Goal: Task Accomplishment & Management: Manage account settings

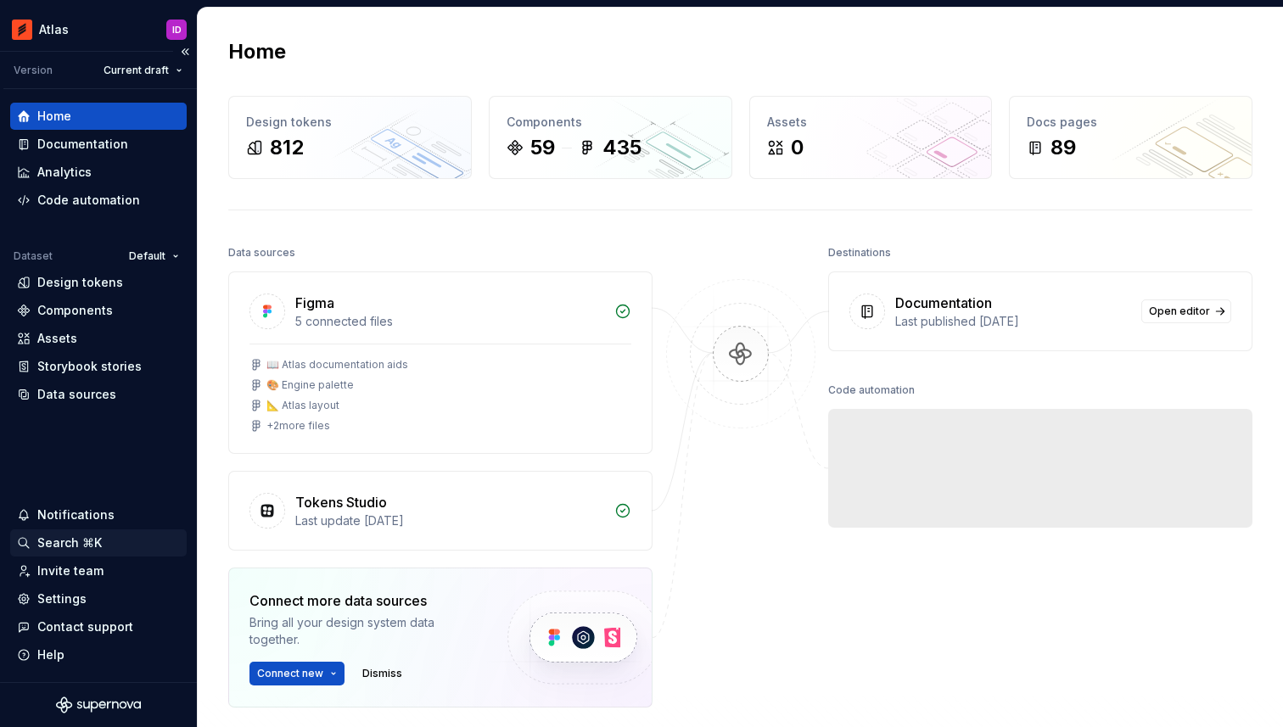
click at [86, 548] on div "Search ⌘K" at bounding box center [69, 543] width 64 height 17
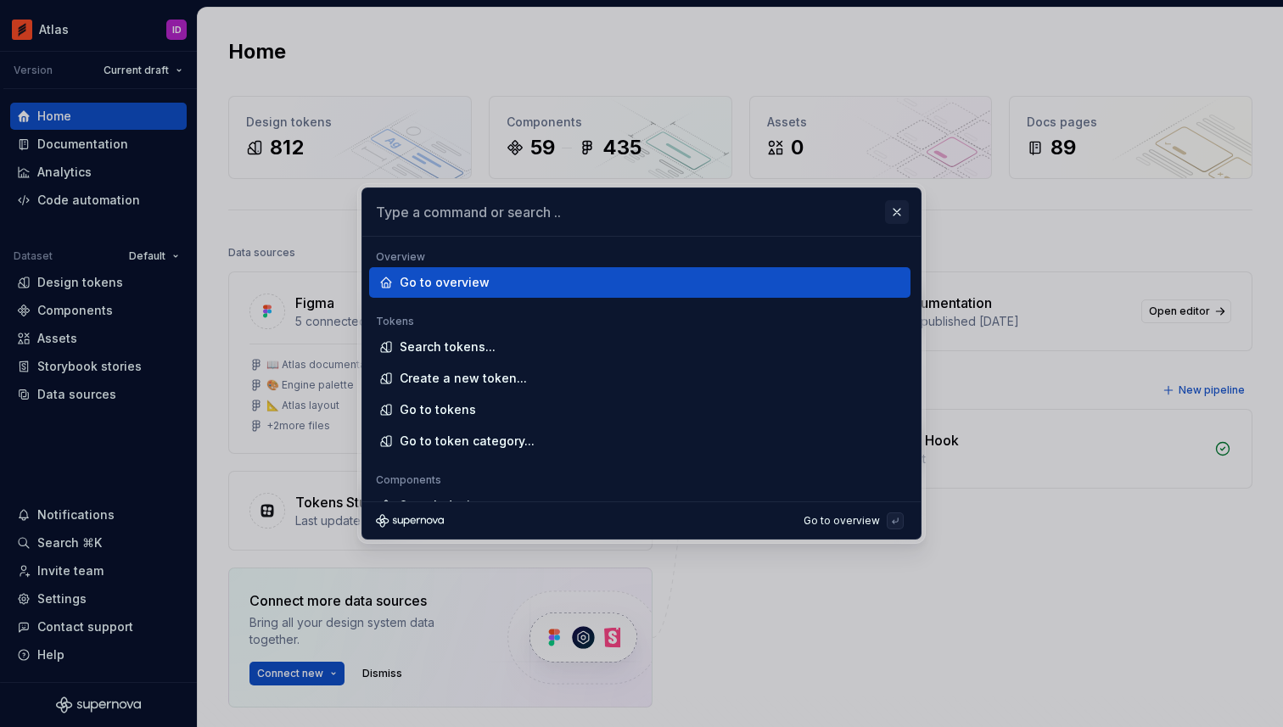
click at [904, 207] on button "button" at bounding box center [897, 212] width 24 height 24
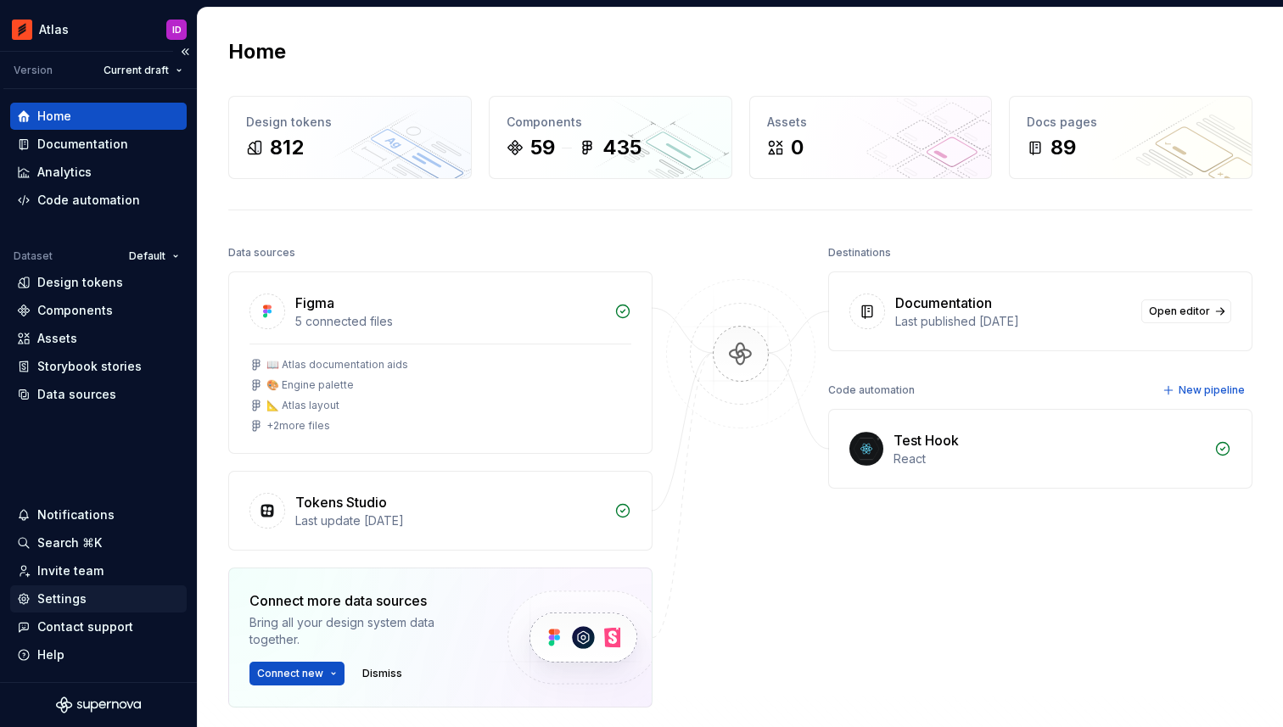
click at [81, 598] on div "Settings" at bounding box center [61, 599] width 49 height 17
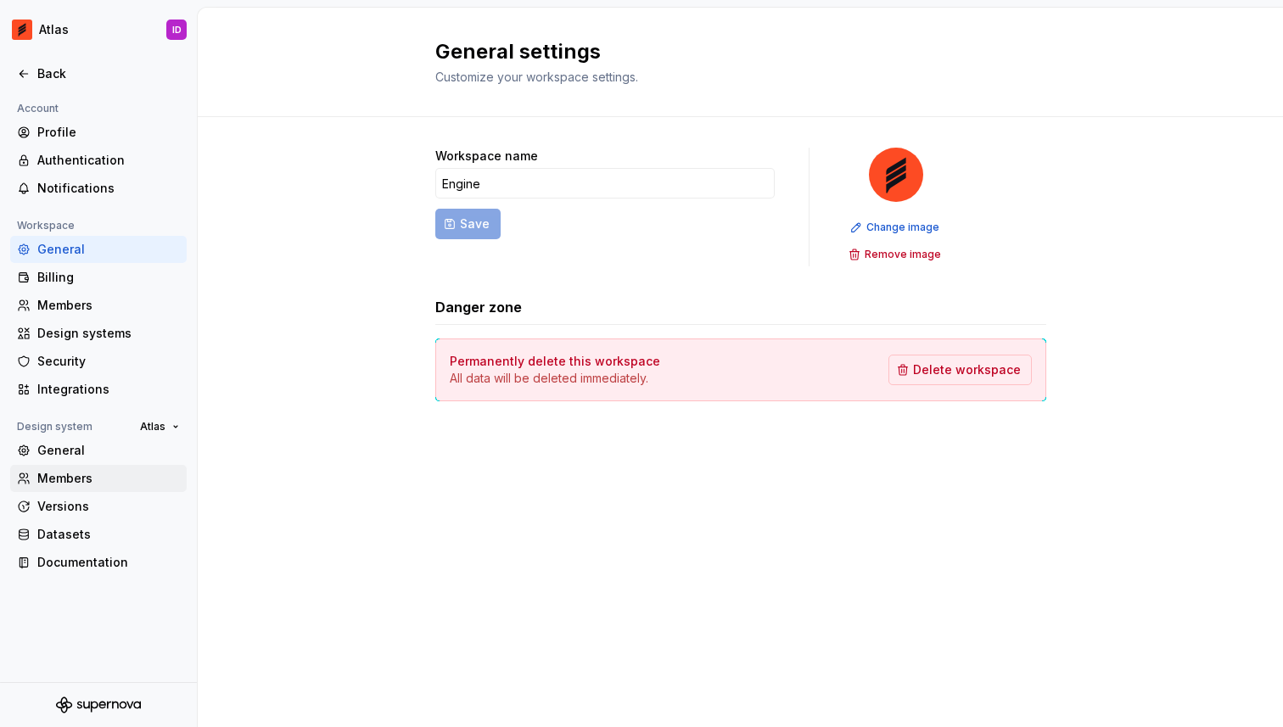
click at [85, 476] on div "Members" at bounding box center [108, 478] width 143 height 17
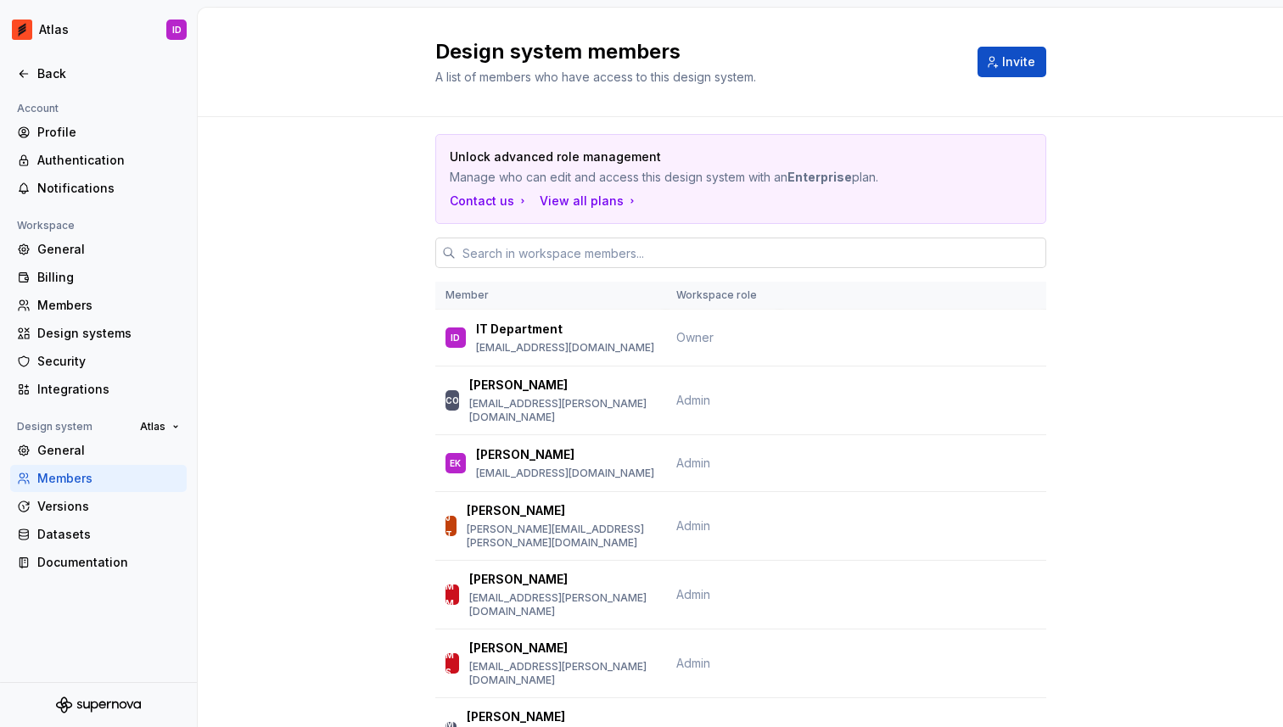
click at [659, 263] on input "text" at bounding box center [751, 253] width 591 height 31
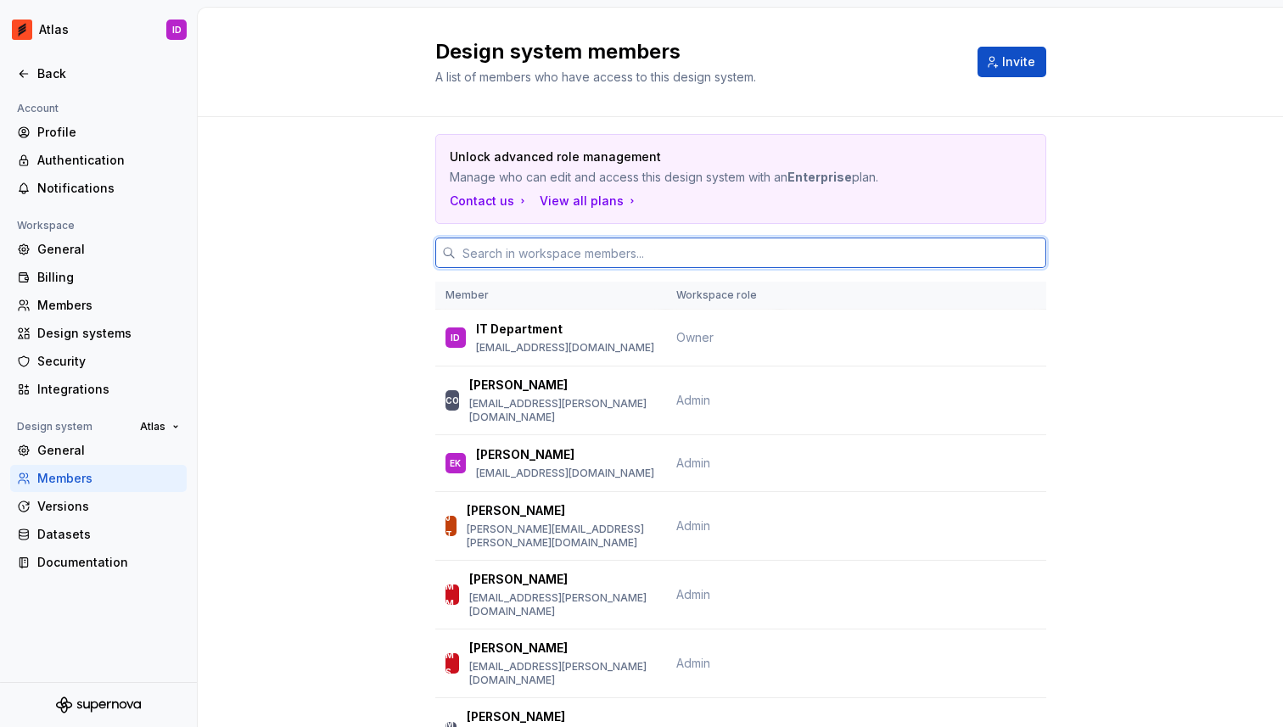
paste input "[PERSON_NAME][EMAIL_ADDRESS][PERSON_NAME][DOMAIN_NAME]"
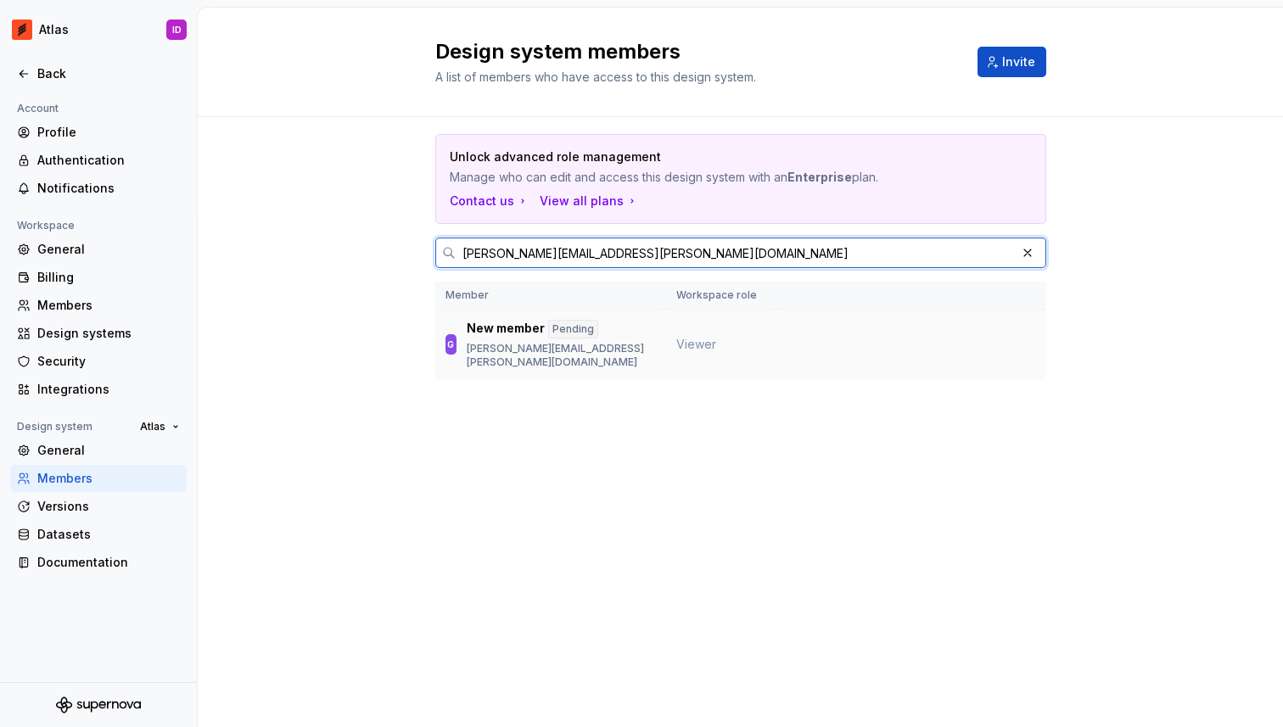
type input "[PERSON_NAME][EMAIL_ADDRESS][PERSON_NAME][DOMAIN_NAME]"
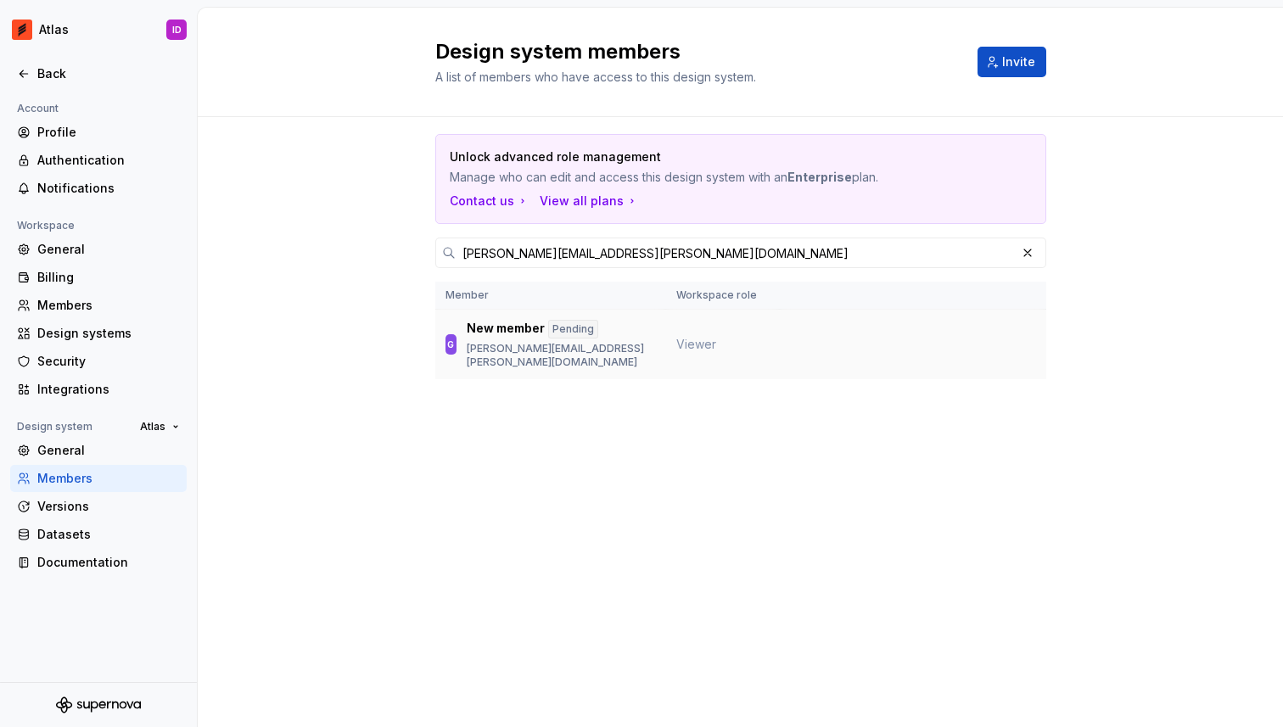
click at [749, 345] on td "Viewer" at bounding box center [723, 345] width 114 height 70
click at [629, 341] on div "New member Pending [PERSON_NAME][EMAIL_ADDRESS][PERSON_NAME][DOMAIN_NAME]" at bounding box center [561, 344] width 189 height 49
click at [585, 321] on div "Pending" at bounding box center [573, 329] width 50 height 19
click at [586, 327] on div "Pending" at bounding box center [573, 329] width 50 height 19
click at [478, 348] on p "[PERSON_NAME][EMAIL_ADDRESS][PERSON_NAME][DOMAIN_NAME]" at bounding box center [561, 355] width 189 height 27
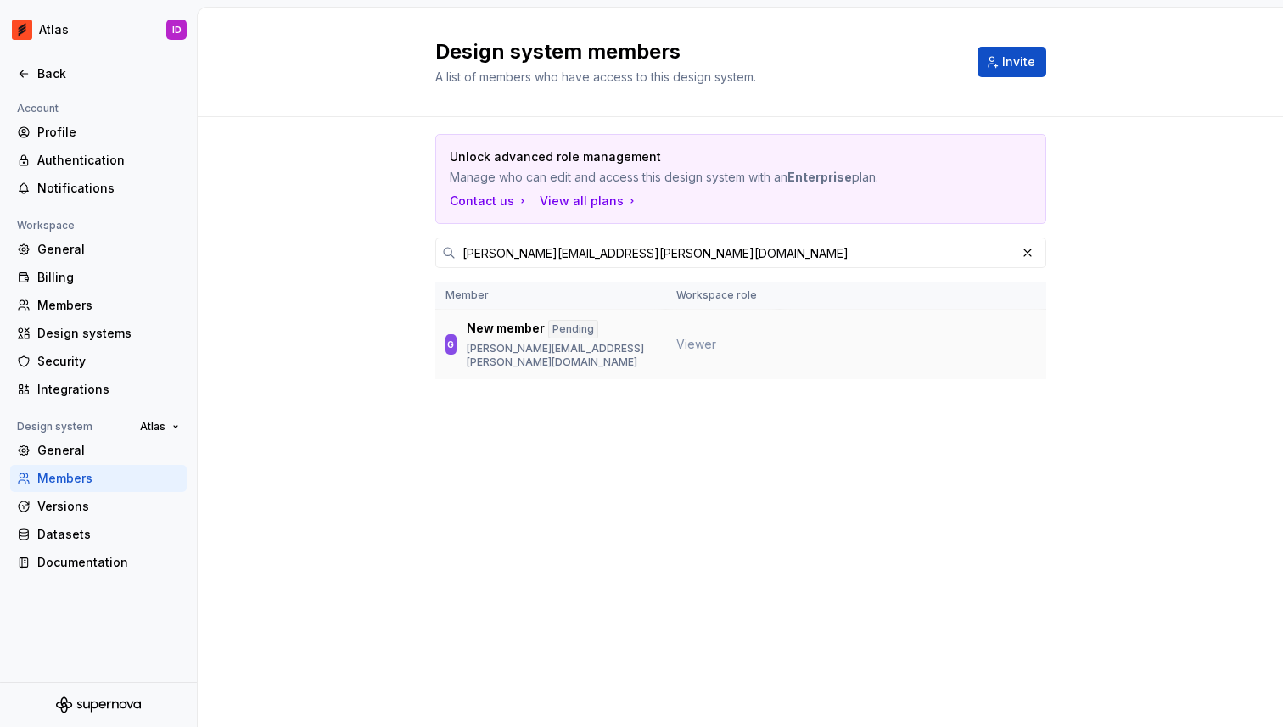
click at [633, 317] on td "G New member Pending [PERSON_NAME][EMAIL_ADDRESS][PERSON_NAME][DOMAIN_NAME]" at bounding box center [550, 345] width 231 height 70
